Goal: Task Accomplishment & Management: Manage account settings

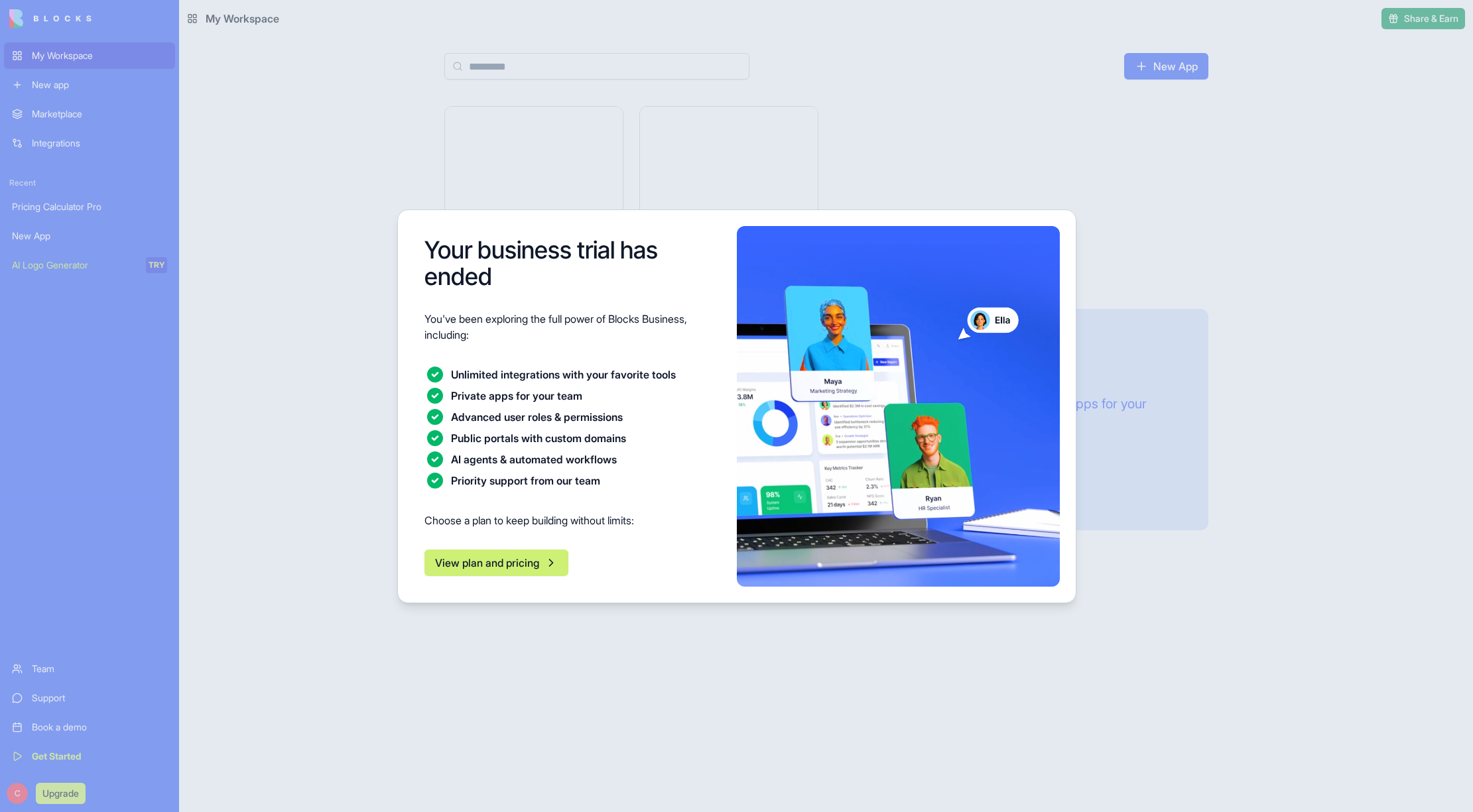
click at [53, 209] on div at bounding box center [736, 406] width 1473 height 812
click at [505, 562] on button "View plan and pricing" at bounding box center [496, 563] width 144 height 26
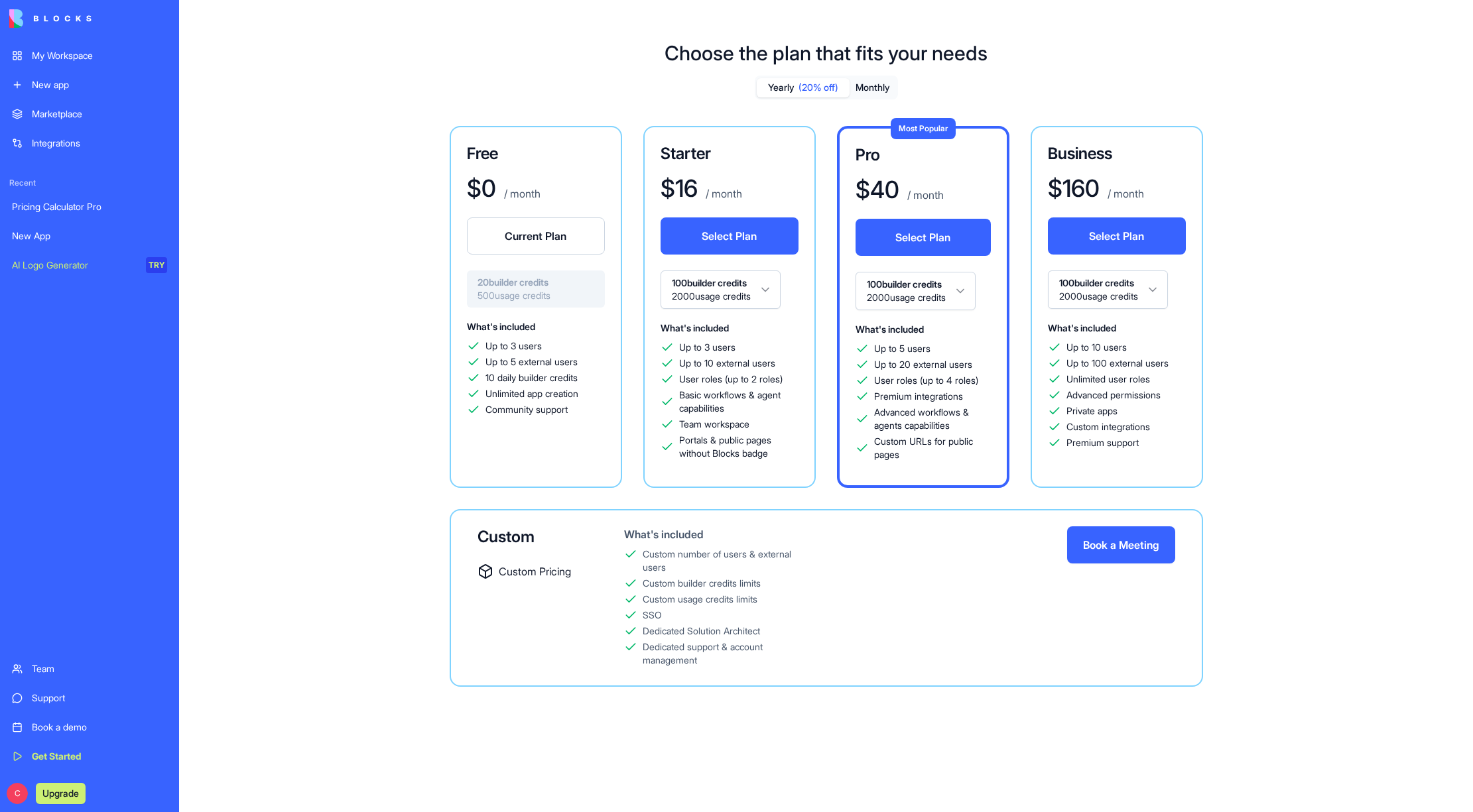
click at [532, 162] on h3 "Free" at bounding box center [536, 153] width 138 height 21
click at [549, 352] on div "Up to 3 users" at bounding box center [536, 346] width 138 height 13
click at [45, 201] on div "Pricing Calculator Pro" at bounding box center [89, 207] width 155 height 13
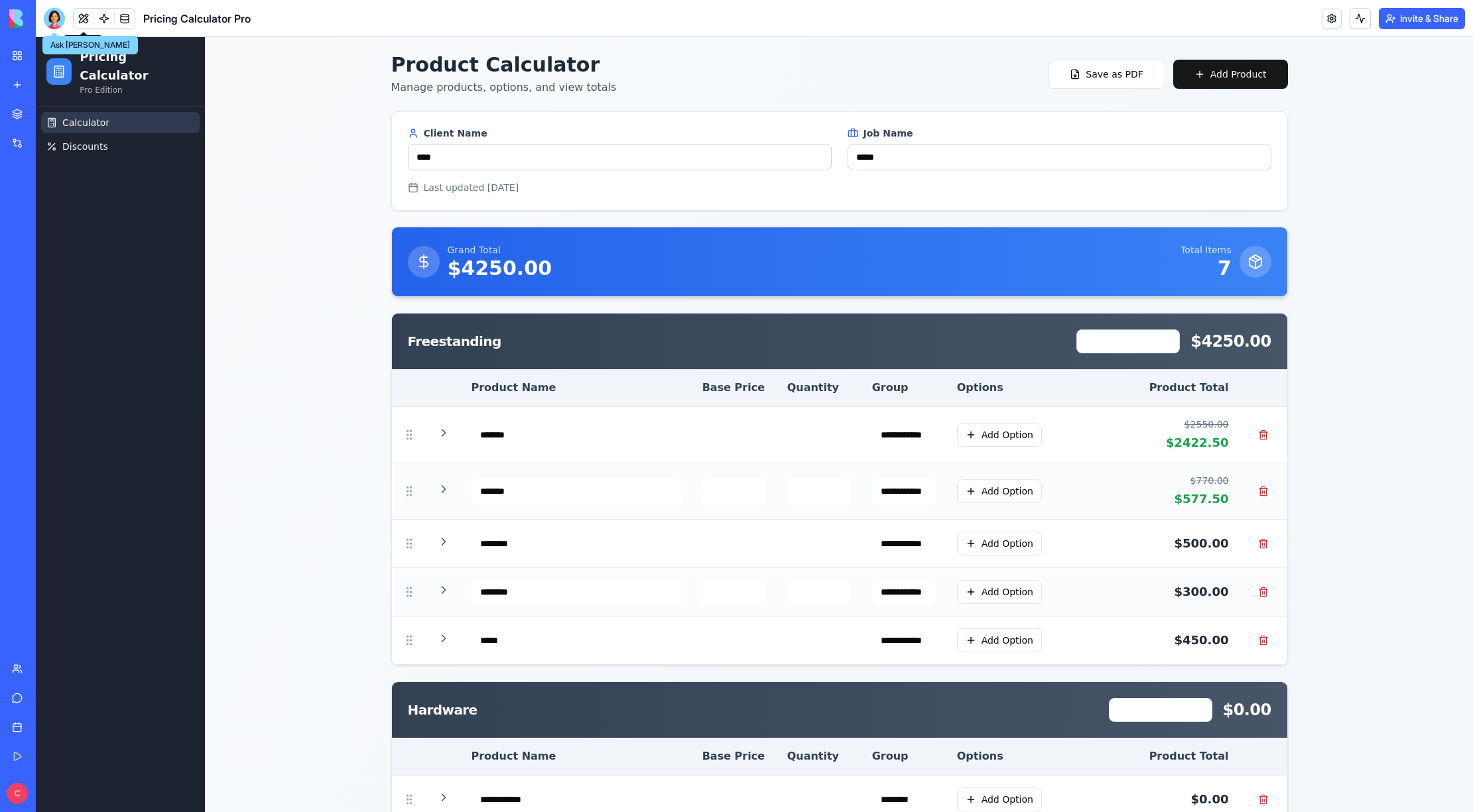
click at [61, 21] on div at bounding box center [54, 18] width 21 height 21
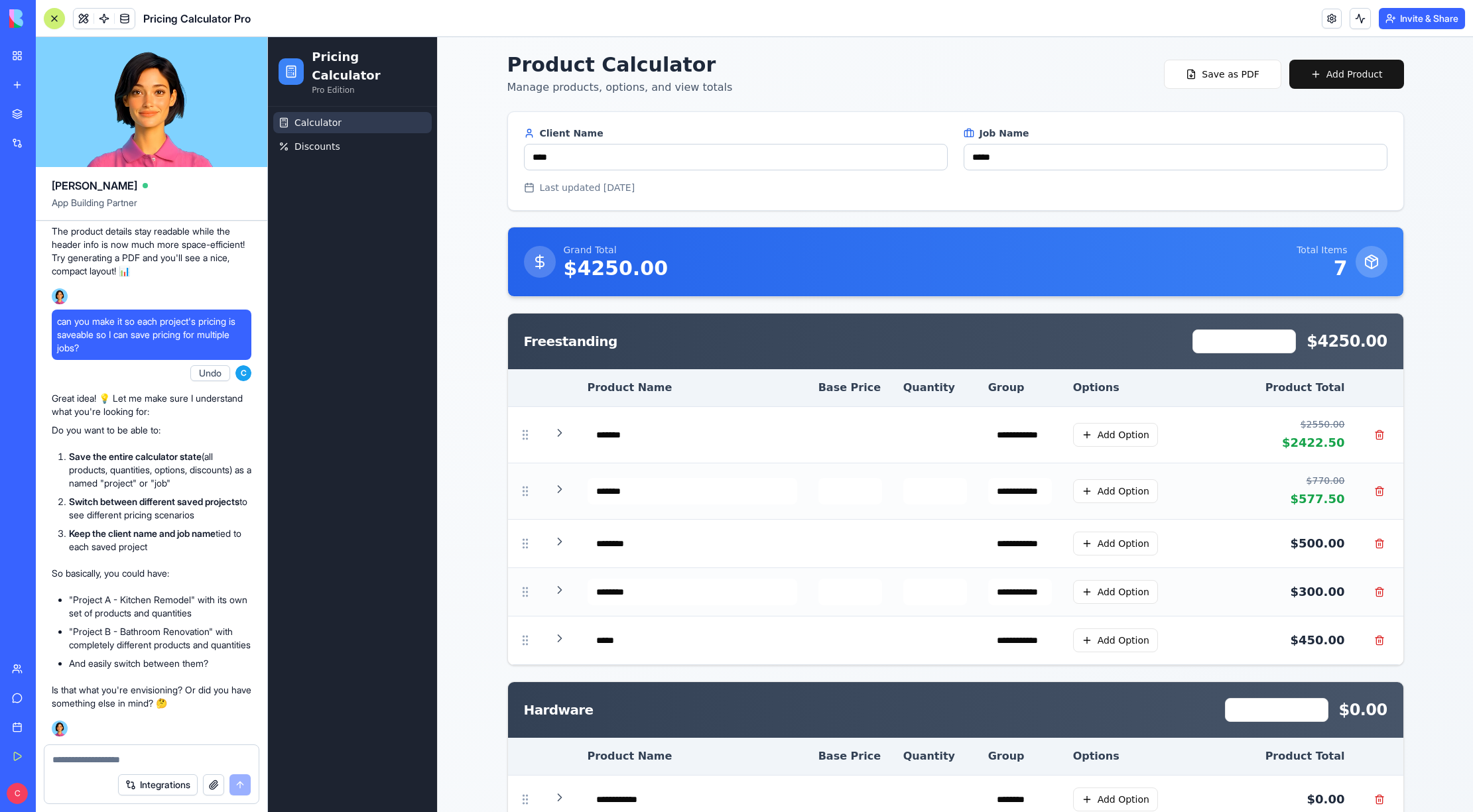
click at [70, 755] on textarea at bounding box center [151, 760] width 198 height 13
click at [91, 755] on textarea at bounding box center [151, 760] width 198 height 13
drag, startPoint x: 168, startPoint y: 537, endPoint x: 51, endPoint y: 448, distance: 147.0
copy ol "Save the entire calculator state (all products, quantities, options, discounts)…"
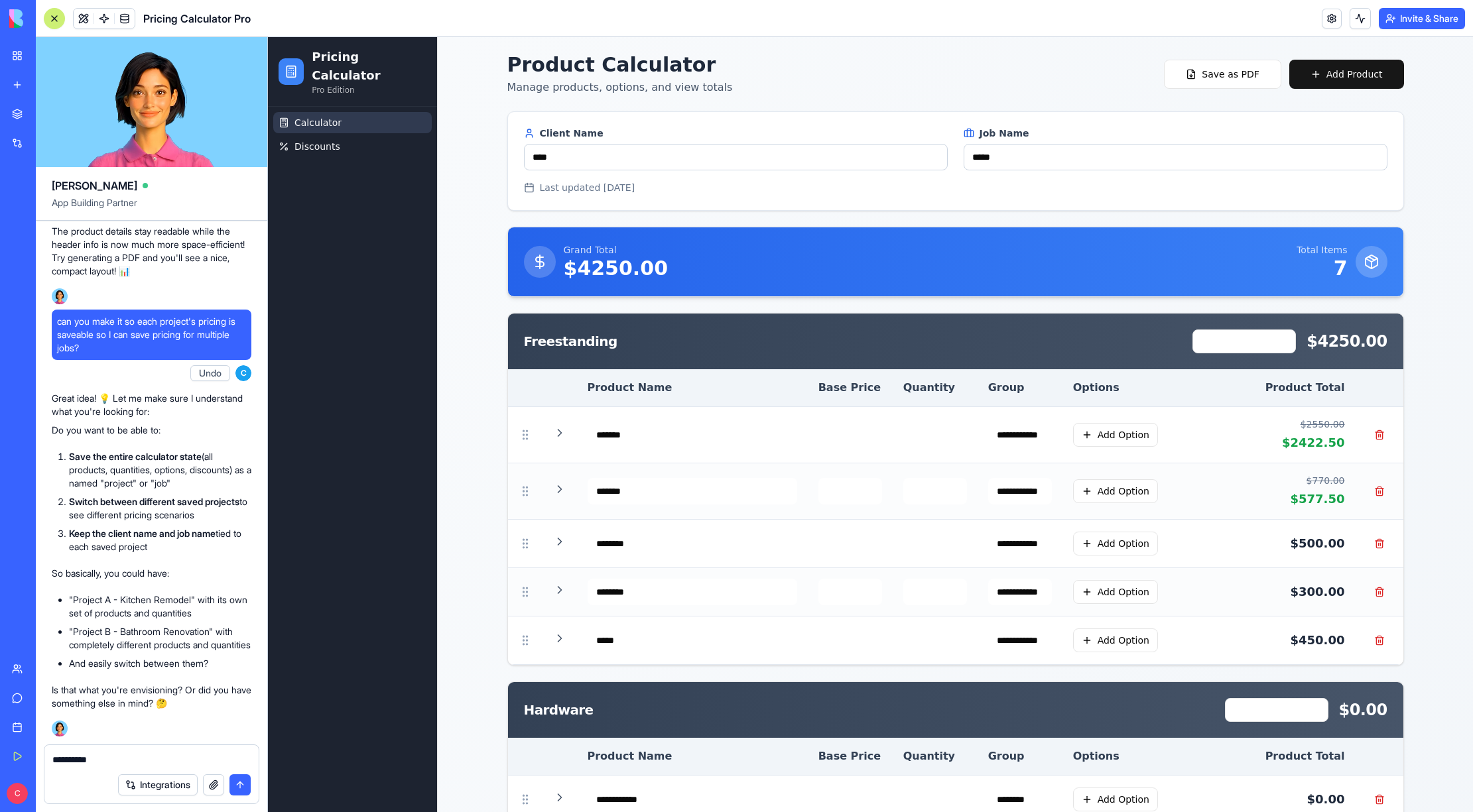
click at [124, 756] on textarea "*********" at bounding box center [151, 760] width 198 height 13
paste textarea "**********"
type textarea "**********"
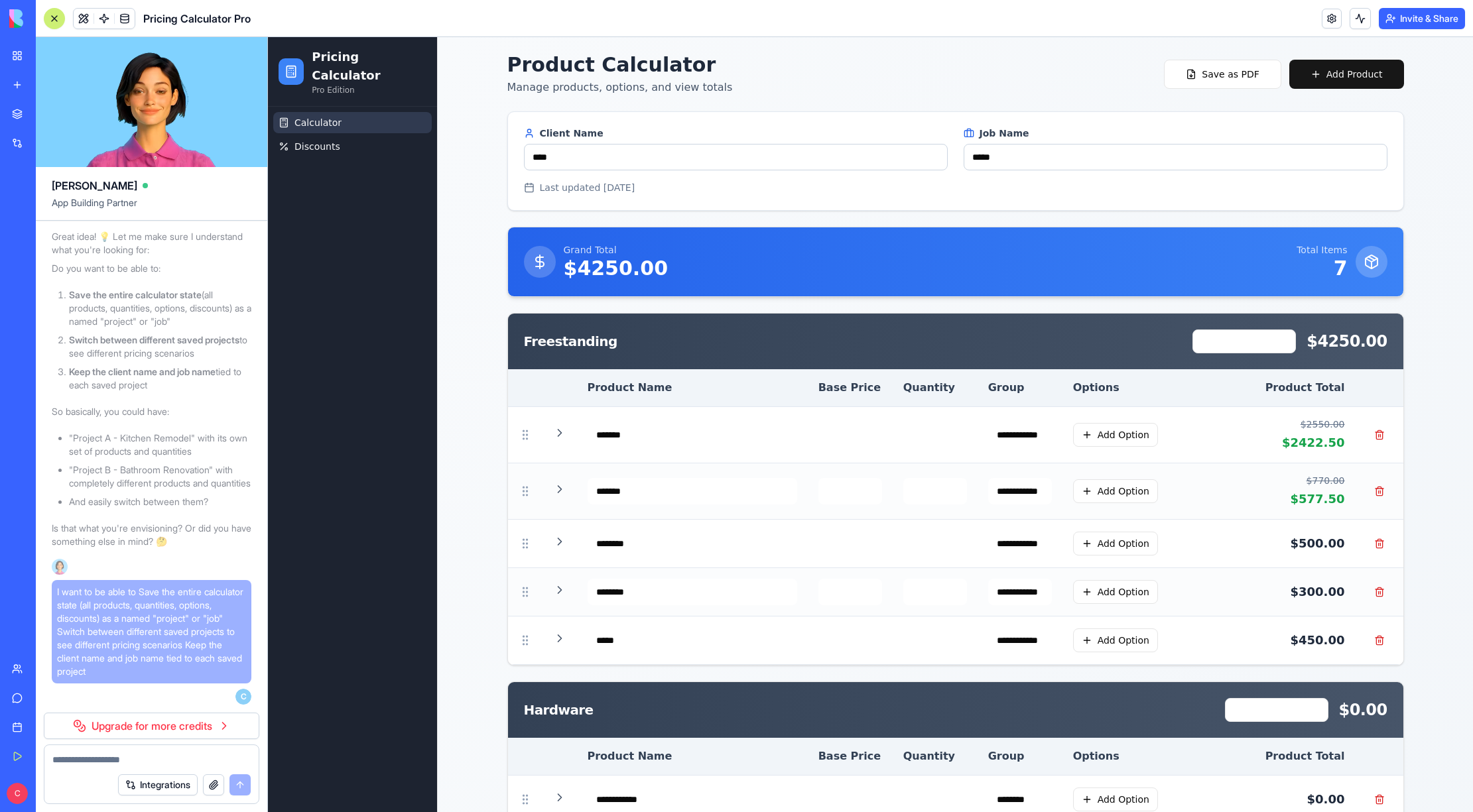
scroll to position [12629, 0]
click at [185, 732] on link "Upgrade for more credits" at bounding box center [152, 726] width 216 height 26
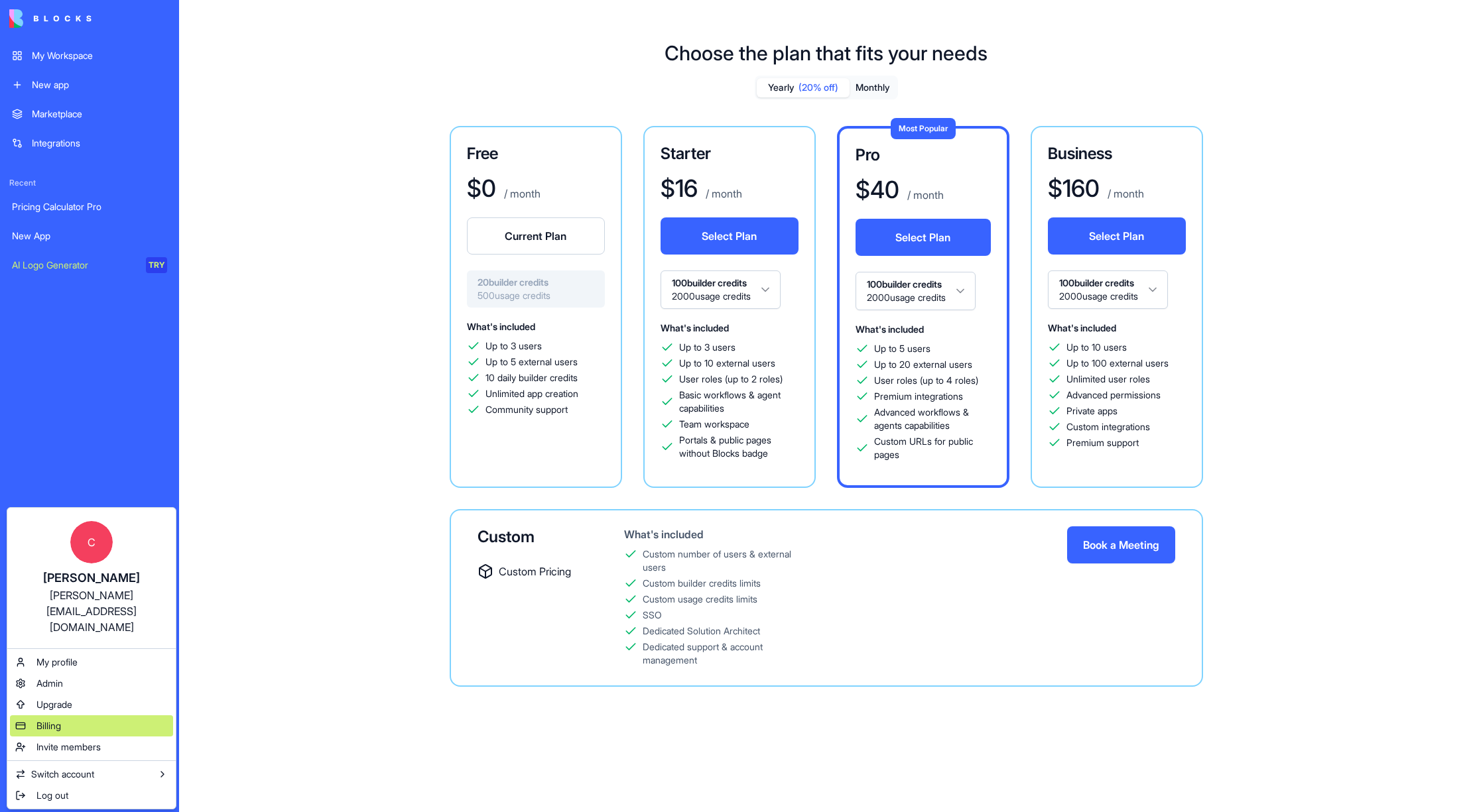
click at [52, 719] on span "Billing" at bounding box center [48, 726] width 24 height 13
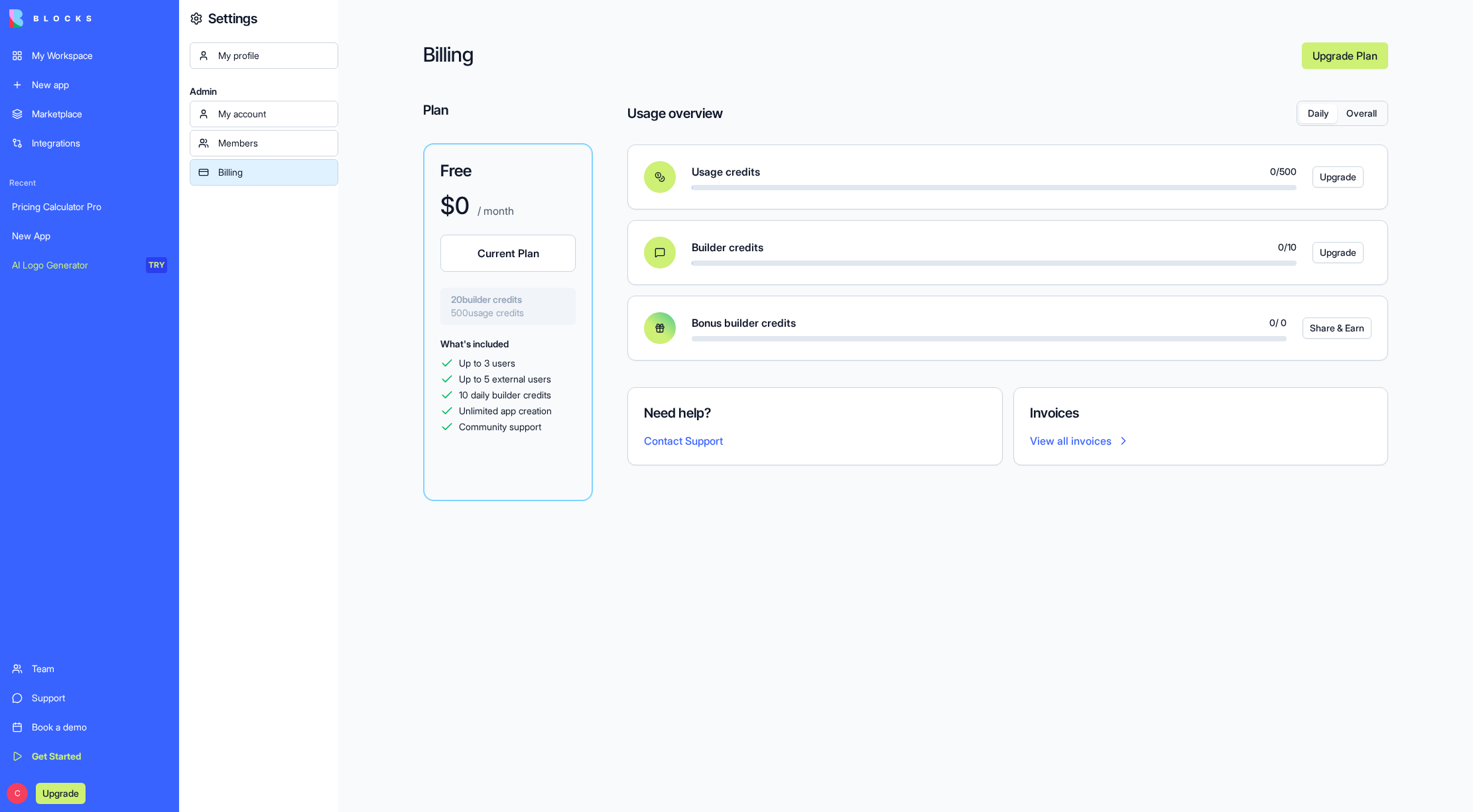
click at [1350, 120] on button "Overall" at bounding box center [1361, 114] width 48 height 19
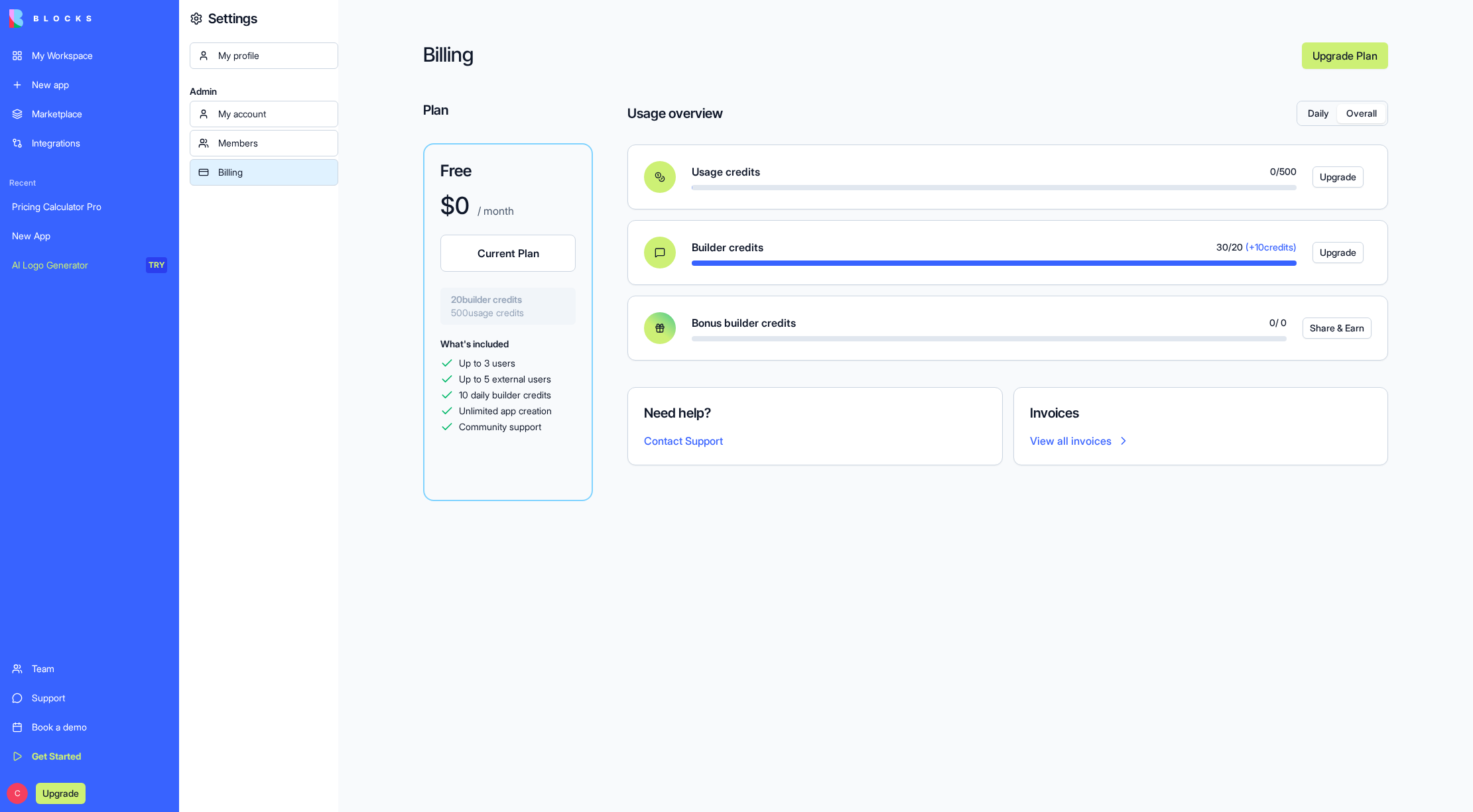
click at [1324, 114] on button "Daily" at bounding box center [1317, 114] width 37 height 19
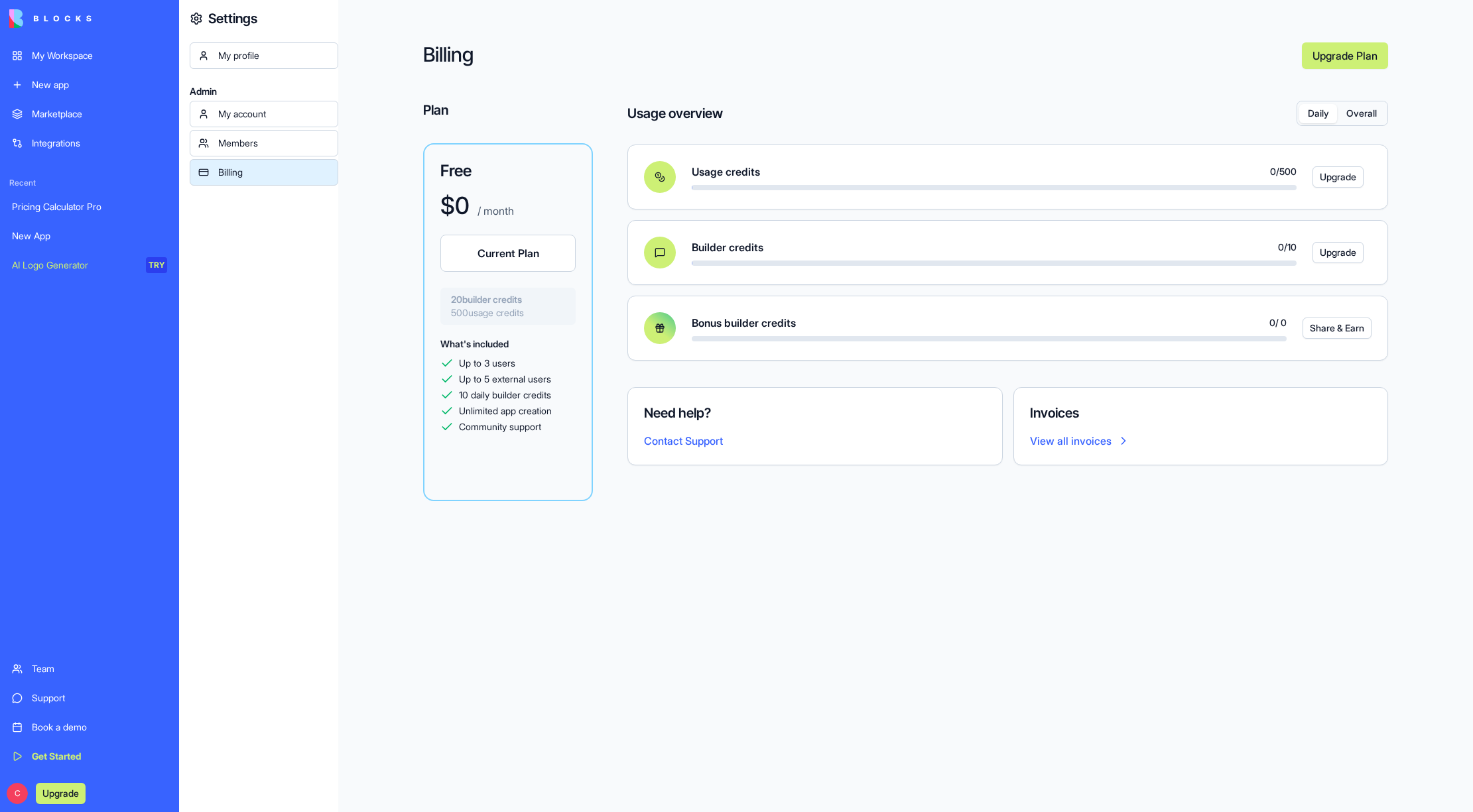
click at [269, 117] on div "My account" at bounding box center [274, 114] width 112 height 13
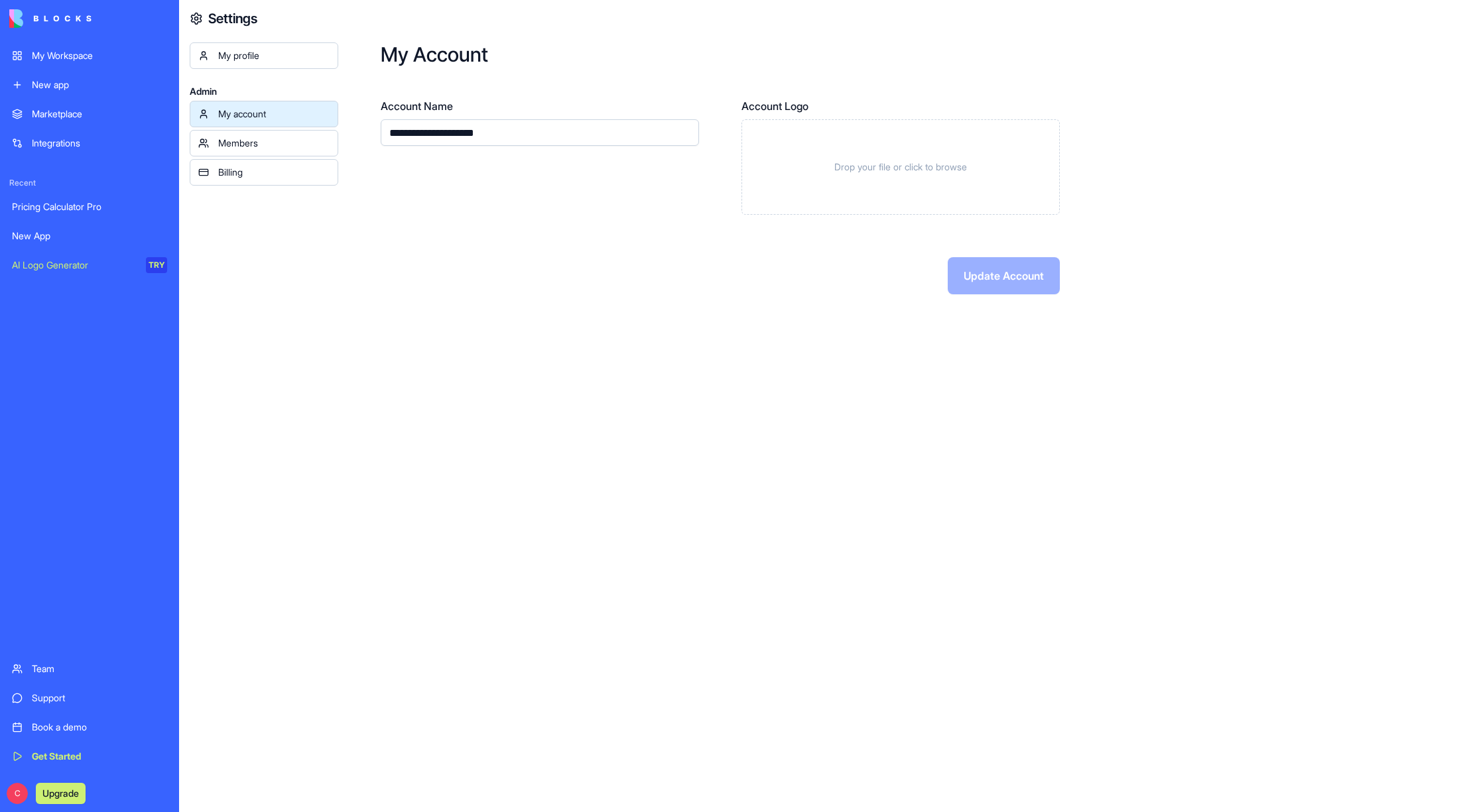
click at [250, 170] on div "Billing" at bounding box center [274, 173] width 112 height 13
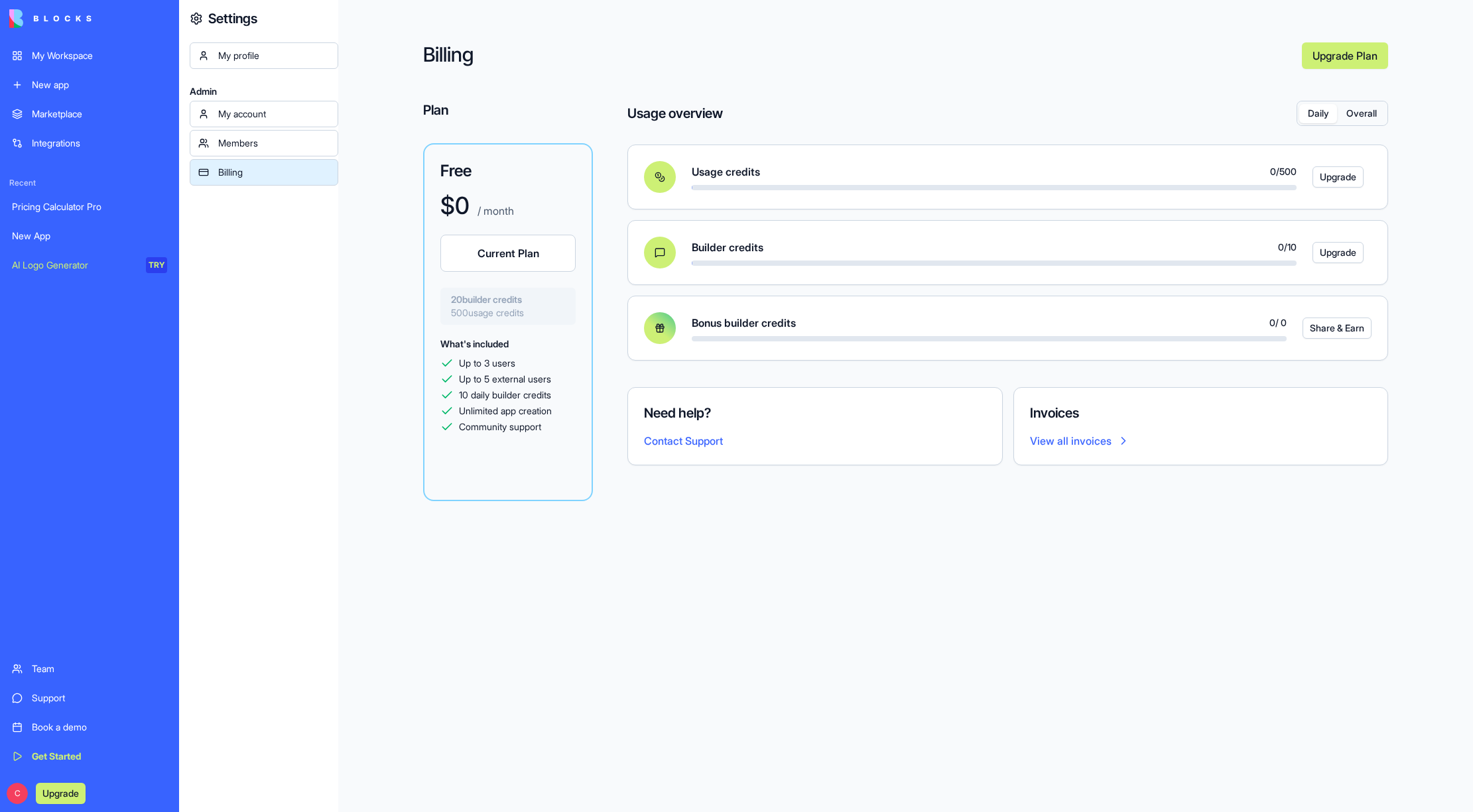
click at [243, 59] on div "My profile" at bounding box center [274, 56] width 112 height 13
